Goal: Information Seeking & Learning: Learn about a topic

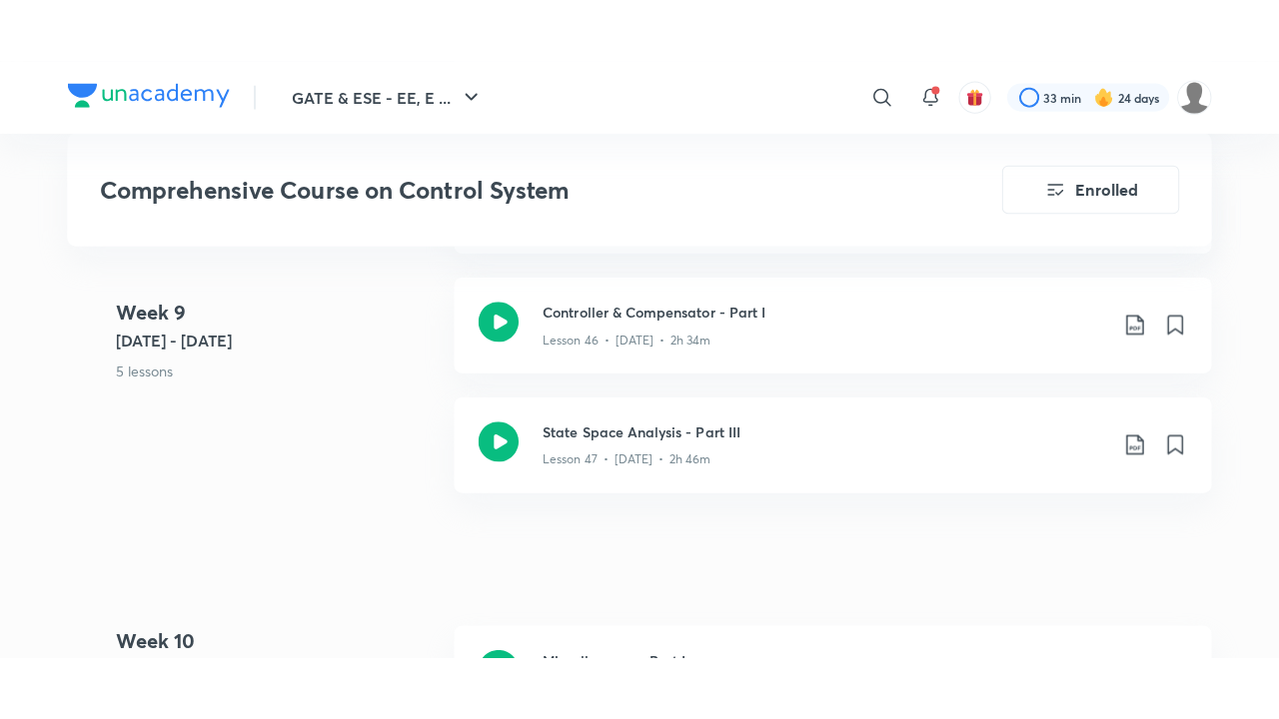
scroll to position [8162, 0]
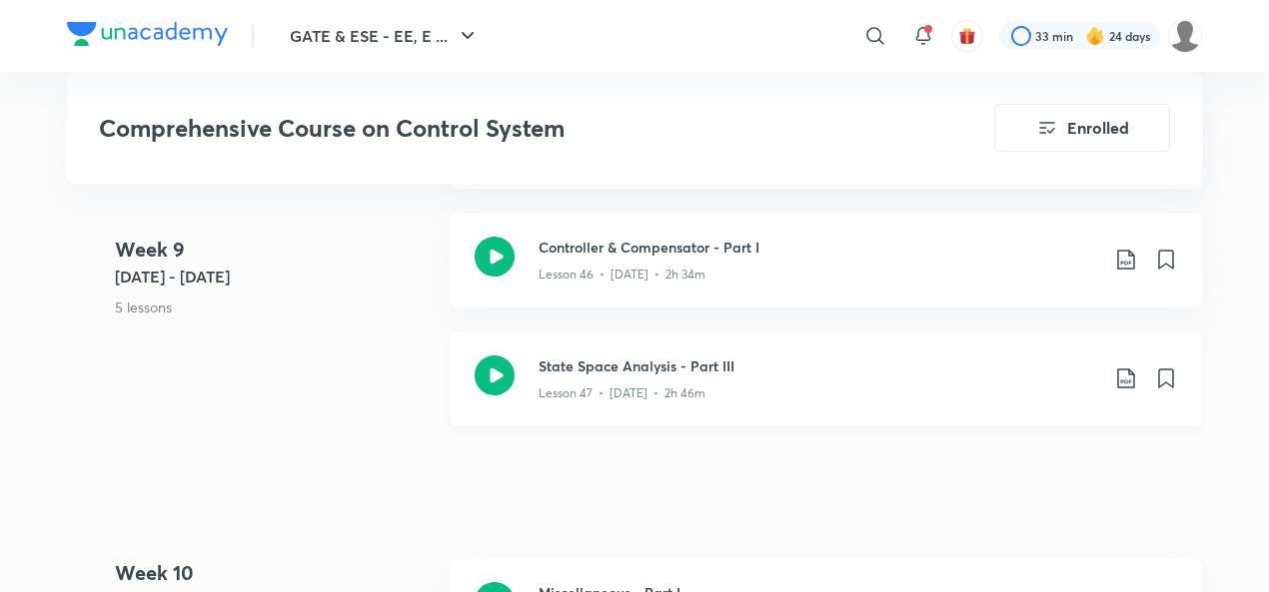
click at [488, 363] on icon at bounding box center [495, 376] width 40 height 40
